Goal: Communication & Community: Answer question/provide support

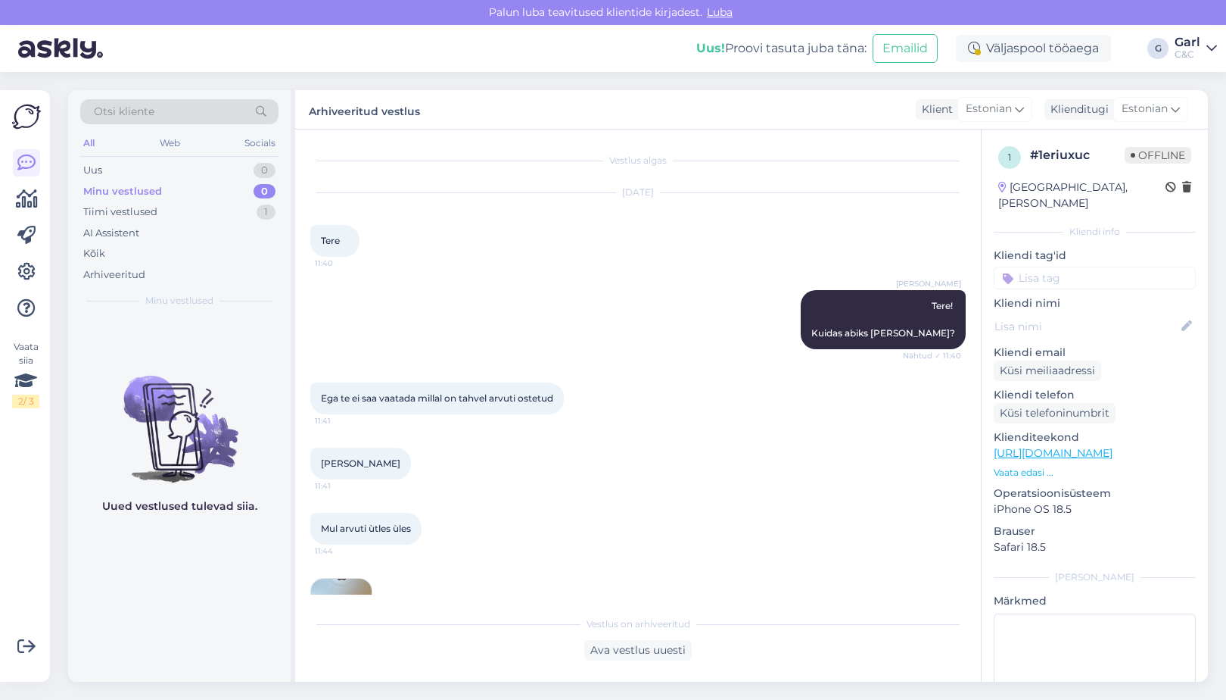
scroll to position [4258, 0]
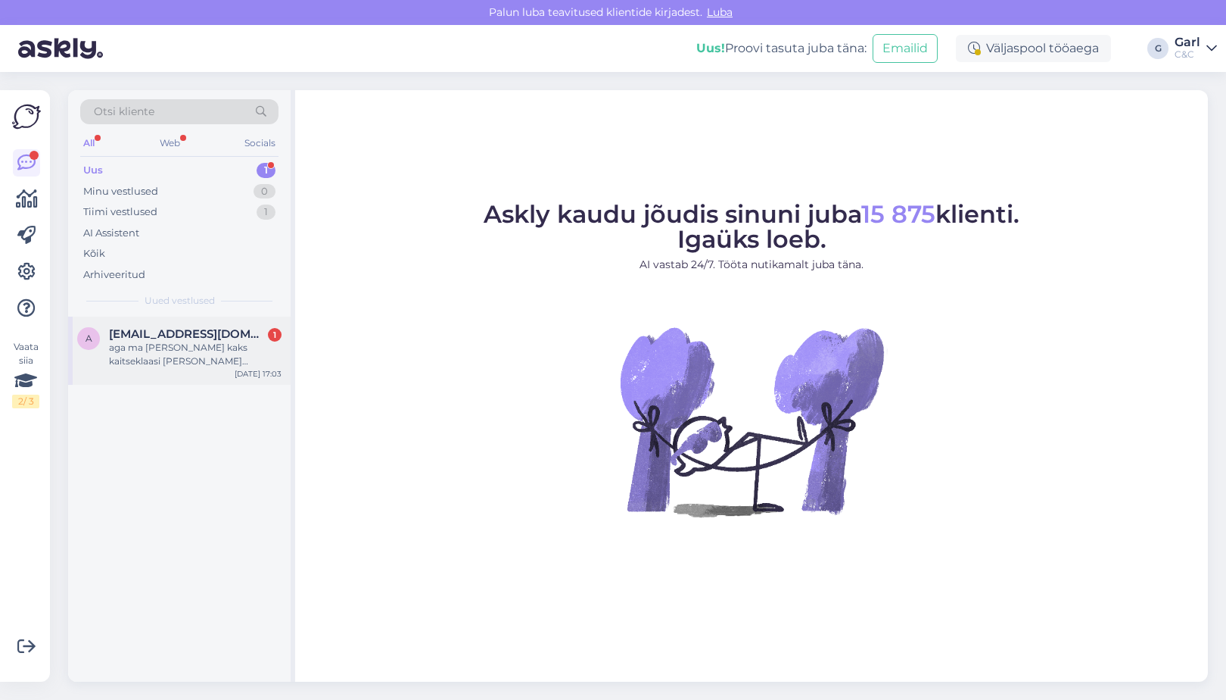
click at [205, 348] on div "aga ma [PERSON_NAME] kaks kaitseklaasi [PERSON_NAME] telefoniga, et kui ma võta…" at bounding box center [195, 354] width 173 height 27
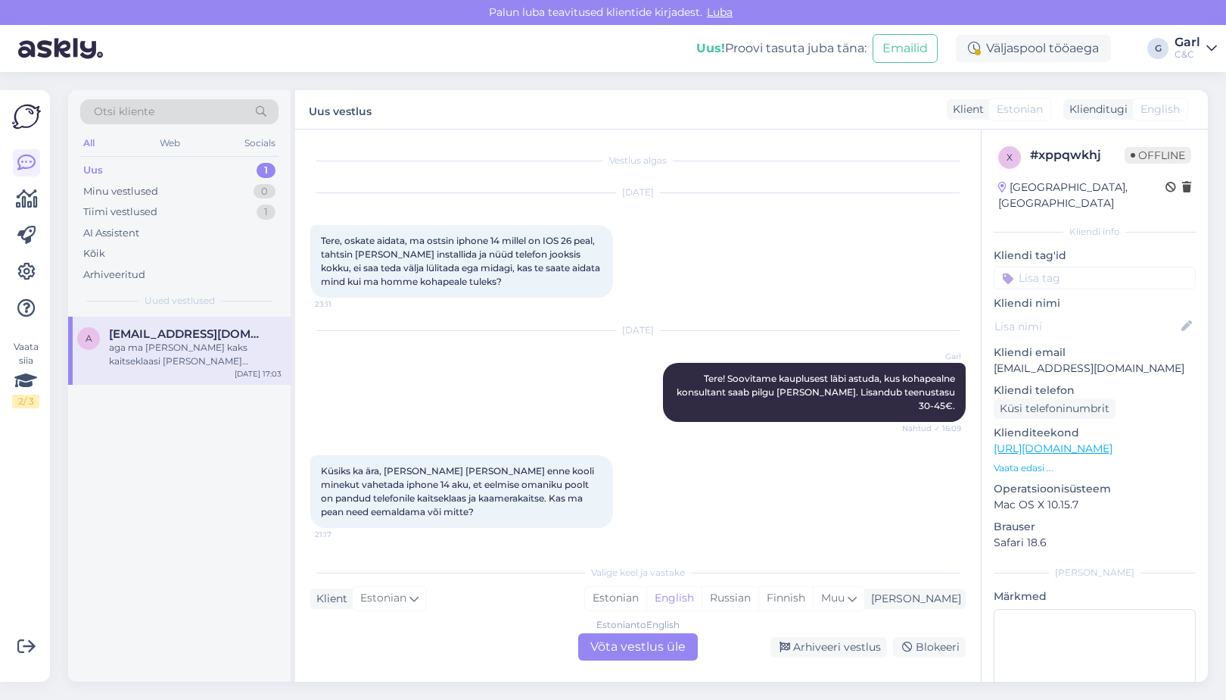
scroll to position [217, 0]
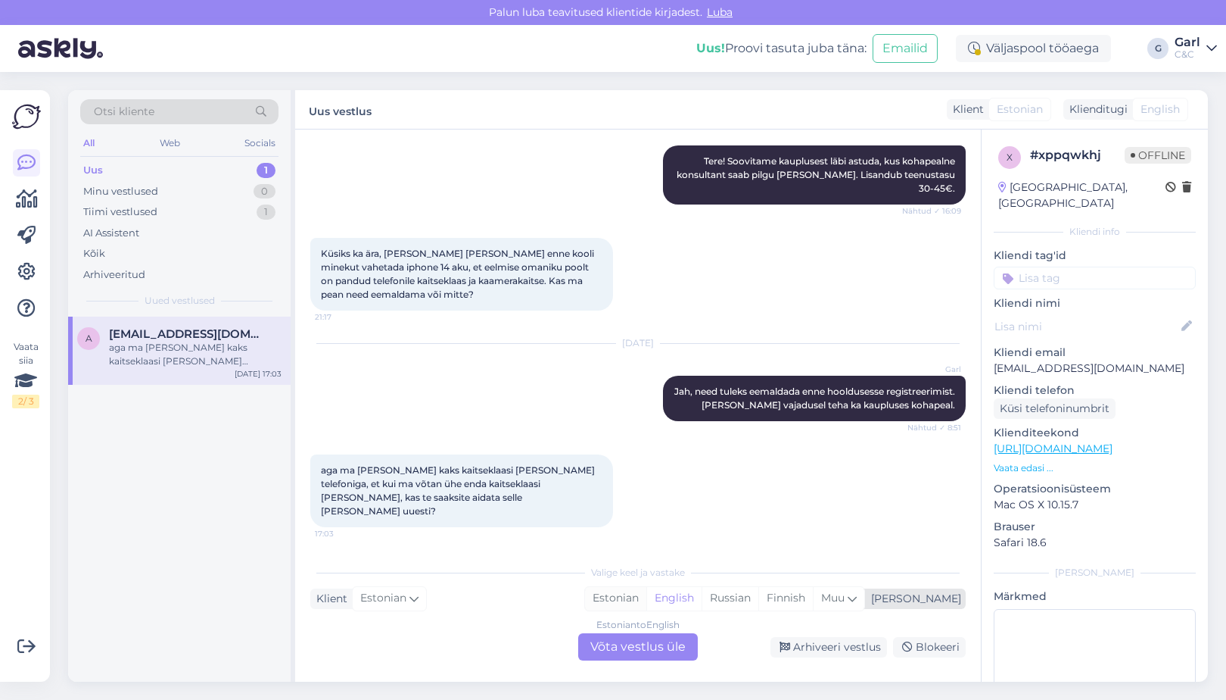
click at [647, 601] on div "Estonian" at bounding box center [615, 598] width 61 height 23
click at [646, 639] on div "Estonian to Estonian Võta vestlus üle" at bounding box center [638, 646] width 120 height 27
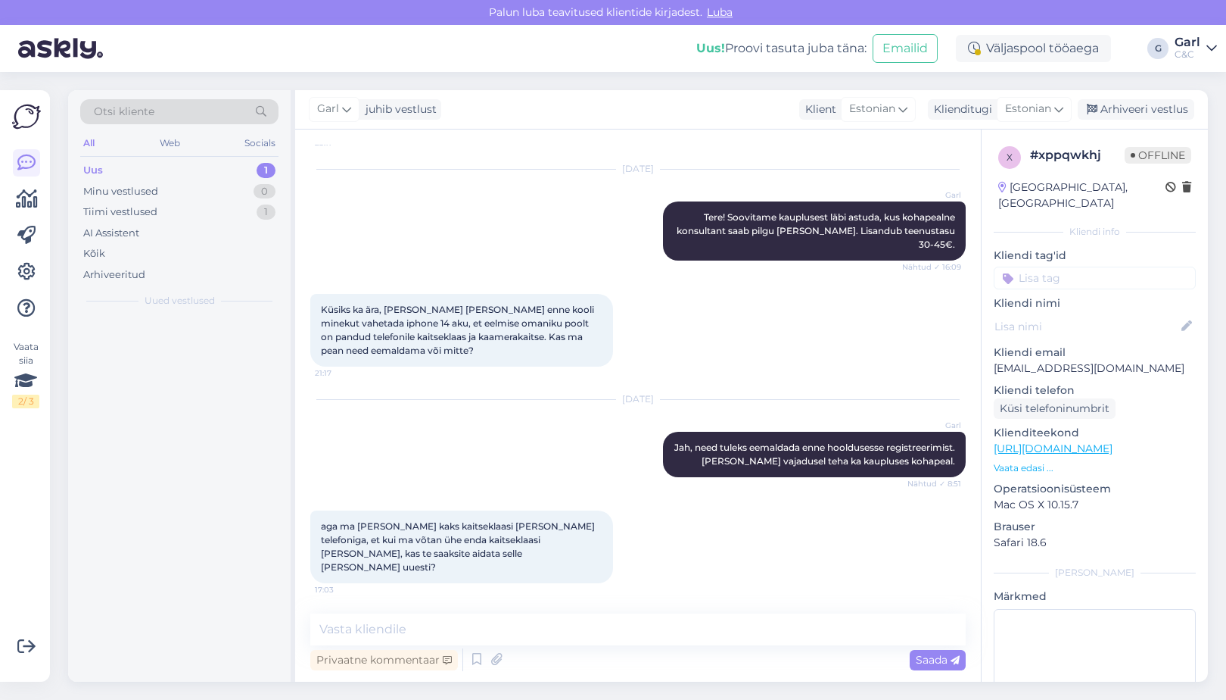
scroll to position [160, 0]
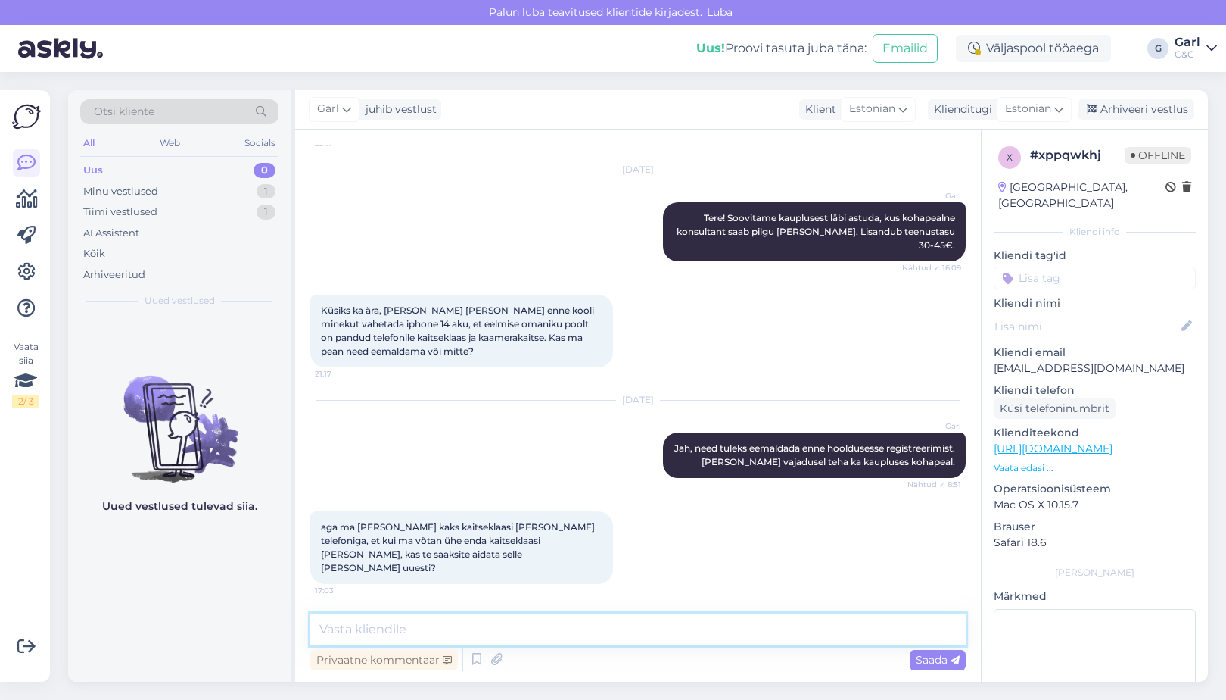
click at [643, 630] on textarea at bounding box center [638, 629] width 656 height 32
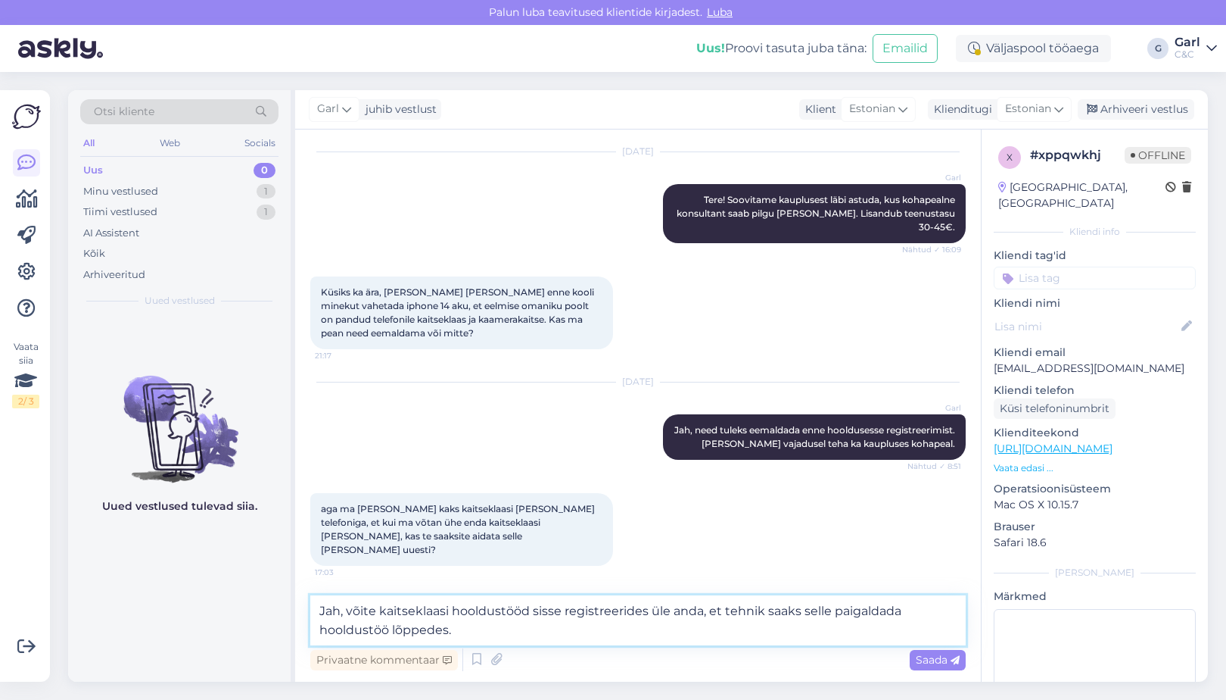
type textarea "Jah, võite kaitseklaasi hooldustööd sisse registreerides üle anda, et tehnik sa…"
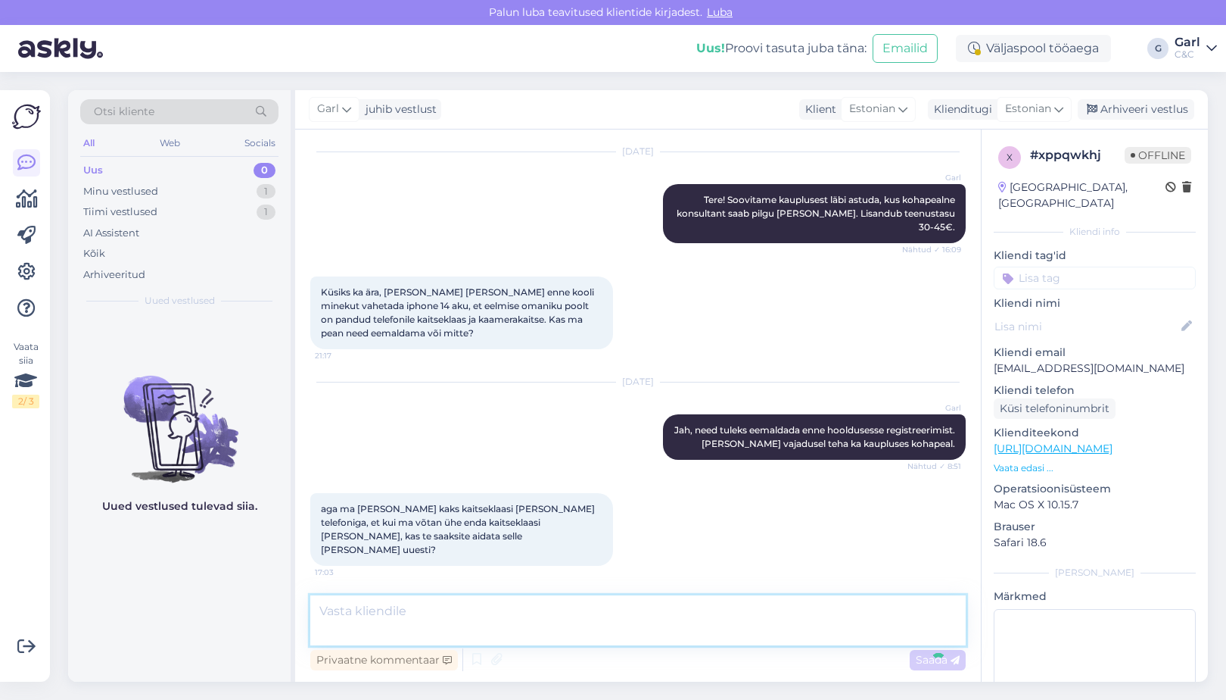
scroll to position [239, 0]
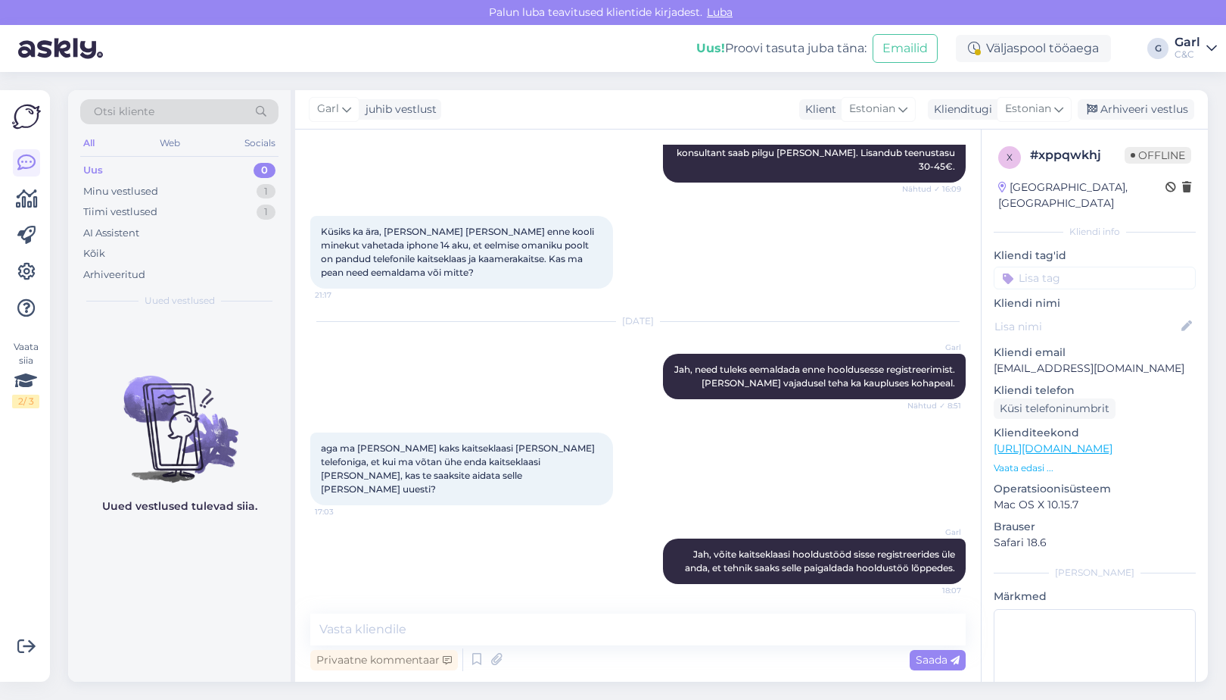
click at [747, 435] on div "aga ma sain kaks kaitseklaasi ka kaasa telefoniga, et kui ma võtan ühe enda kai…" at bounding box center [638, 469] width 656 height 106
click at [1114, 117] on div "Arhiveeri vestlus" at bounding box center [1136, 109] width 117 height 20
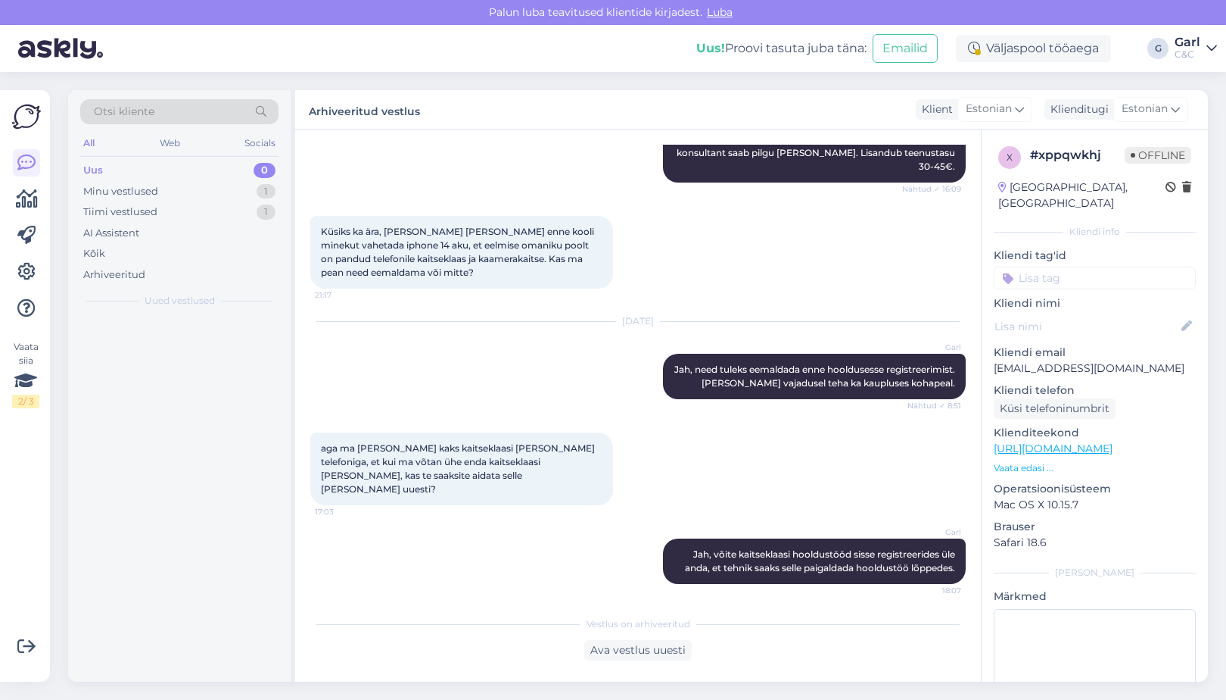
scroll to position [245, 0]
